Goal: Transaction & Acquisition: Book appointment/travel/reservation

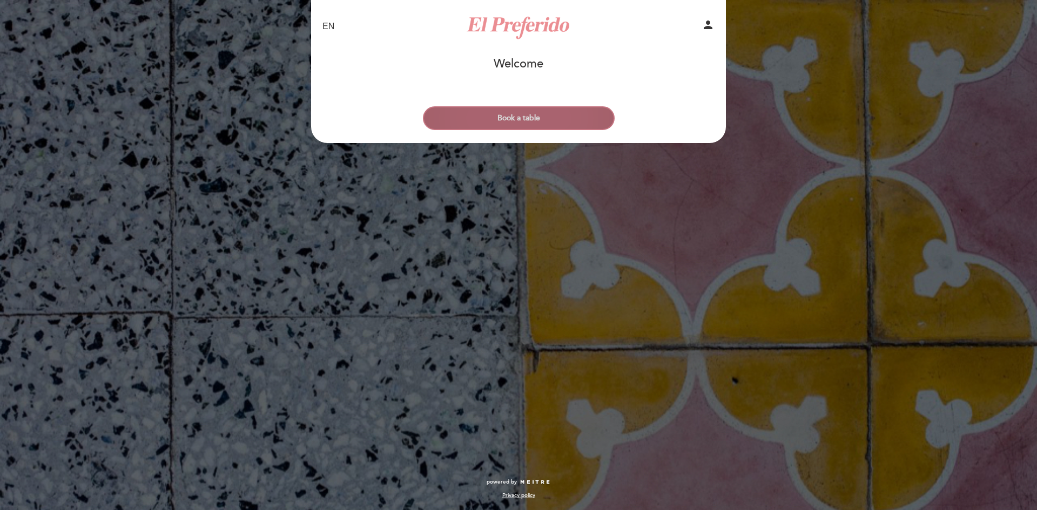
click at [514, 124] on button "Book a table" at bounding box center [519, 118] width 192 height 24
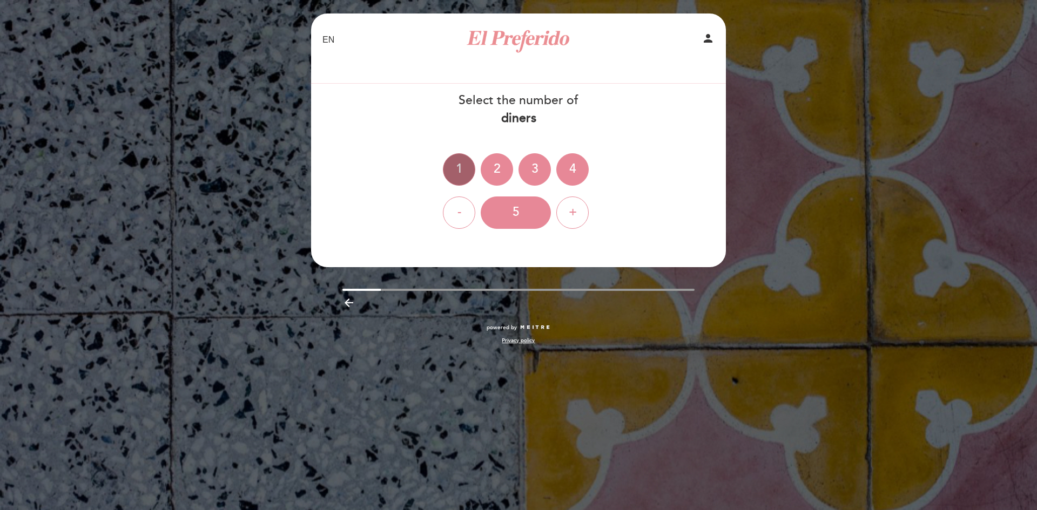
click at [467, 164] on div "1" at bounding box center [459, 169] width 32 height 32
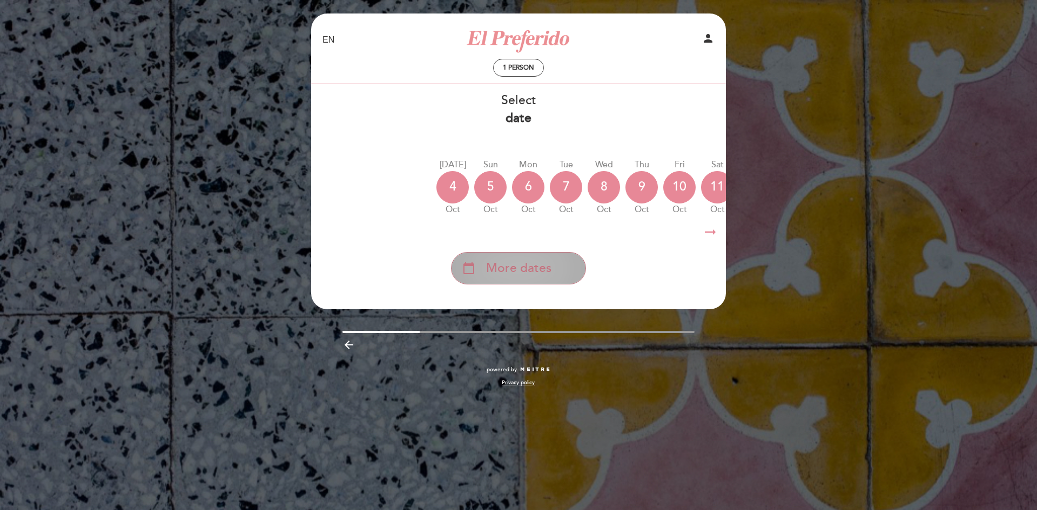
click at [511, 263] on span "More dates" at bounding box center [518, 269] width 65 height 18
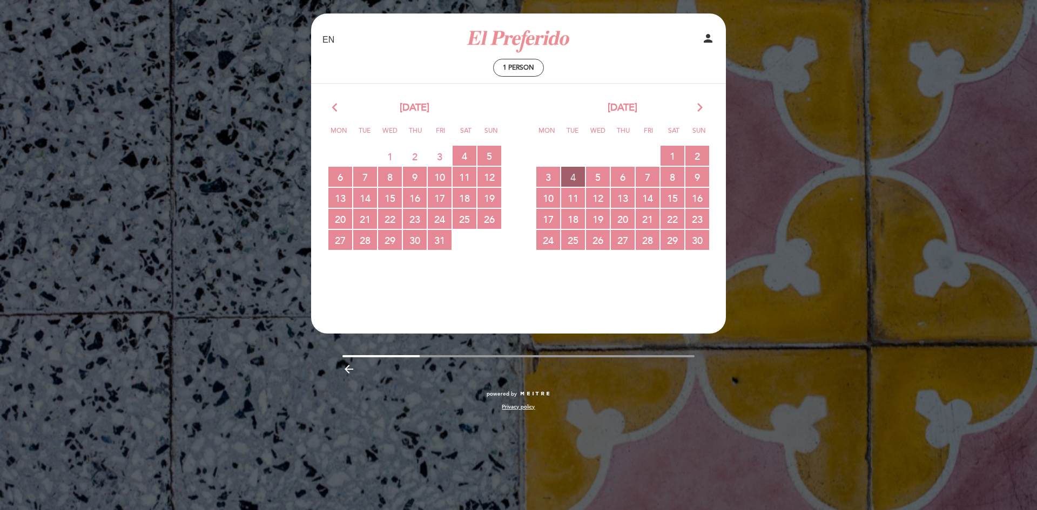
click at [583, 176] on span "4 RESERVATIONS AVAILABLE" at bounding box center [573, 177] width 24 height 20
click at [599, 180] on span "5 RESERVATIONS AVAILABLE" at bounding box center [598, 177] width 24 height 20
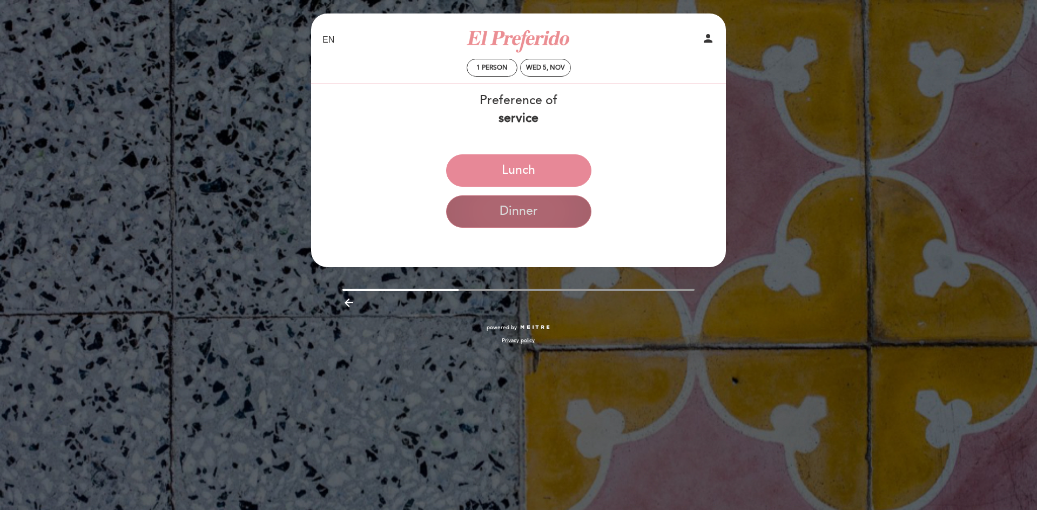
click at [554, 219] on button "Dinner" at bounding box center [518, 212] width 145 height 32
